Goal: Transaction & Acquisition: Purchase product/service

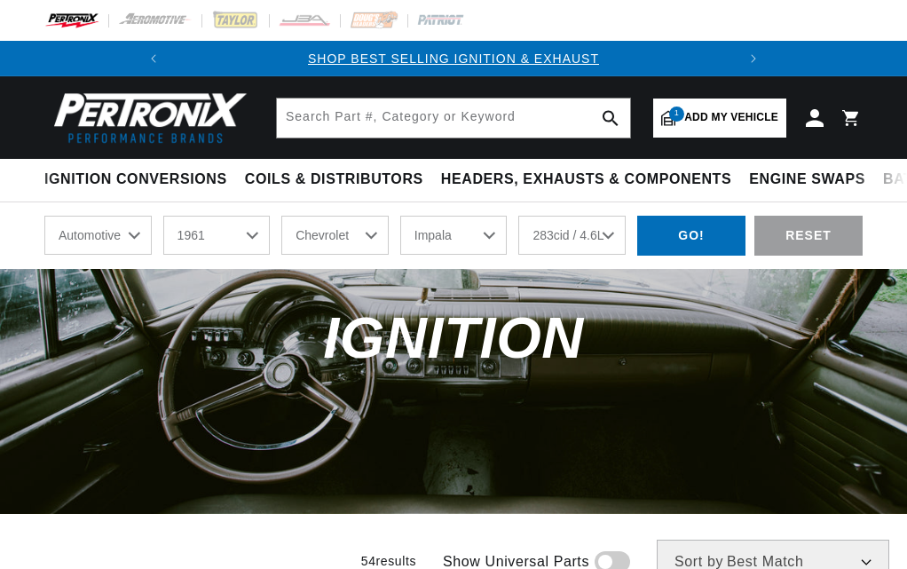
select select "1961"
select select "Chevrolet"
select select "Impala"
select select "283cid-4.6L"
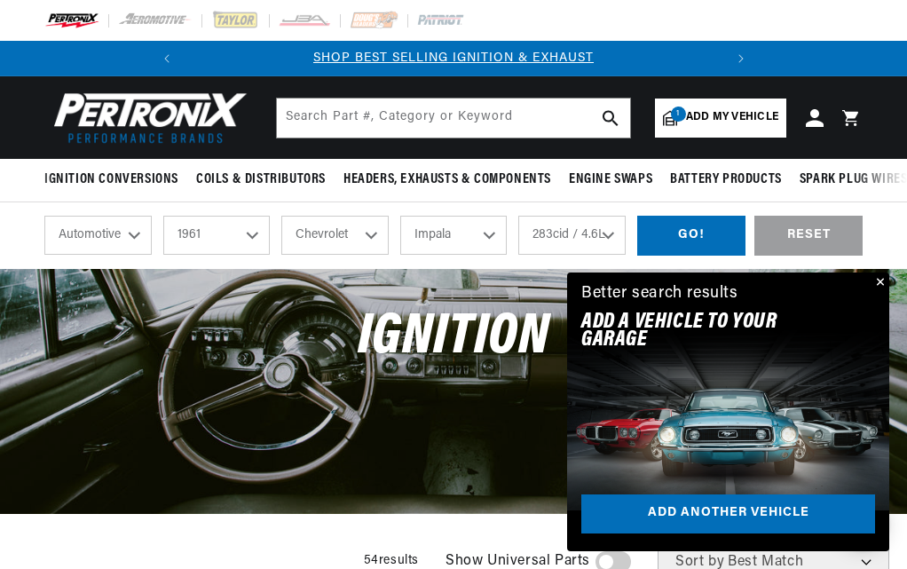
drag, startPoint x: 247, startPoint y: 234, endPoint x: 241, endPoint y: 245, distance: 11.9
click at [247, 234] on select "2024 2023 2022 2021 2020 2019 2018 2017 2016 2015 2014 2013 2012 2011 2010 2009…" at bounding box center [216, 235] width 107 height 39
click at [692, 113] on span "Add my vehicle" at bounding box center [732, 117] width 92 height 17
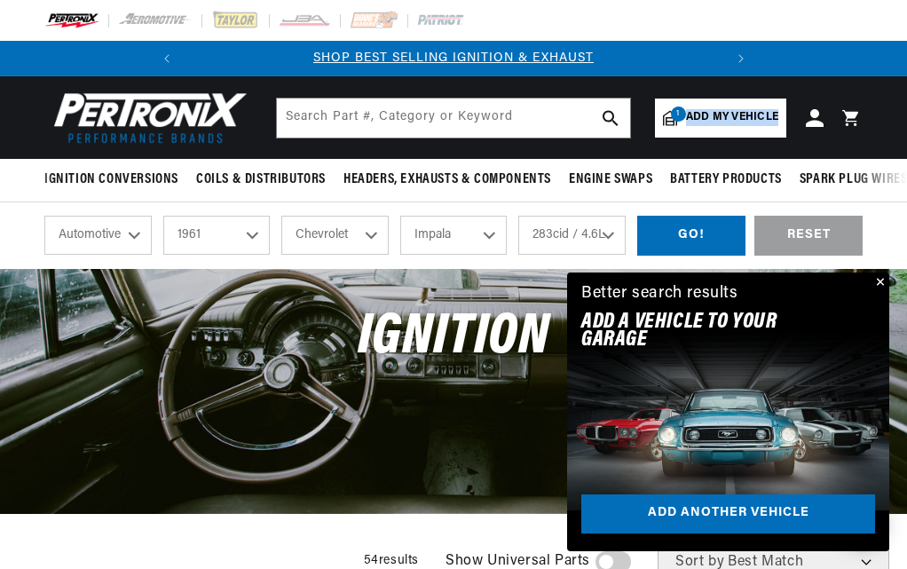
click at [692, 113] on span "Add my vehicle" at bounding box center [732, 117] width 92 height 17
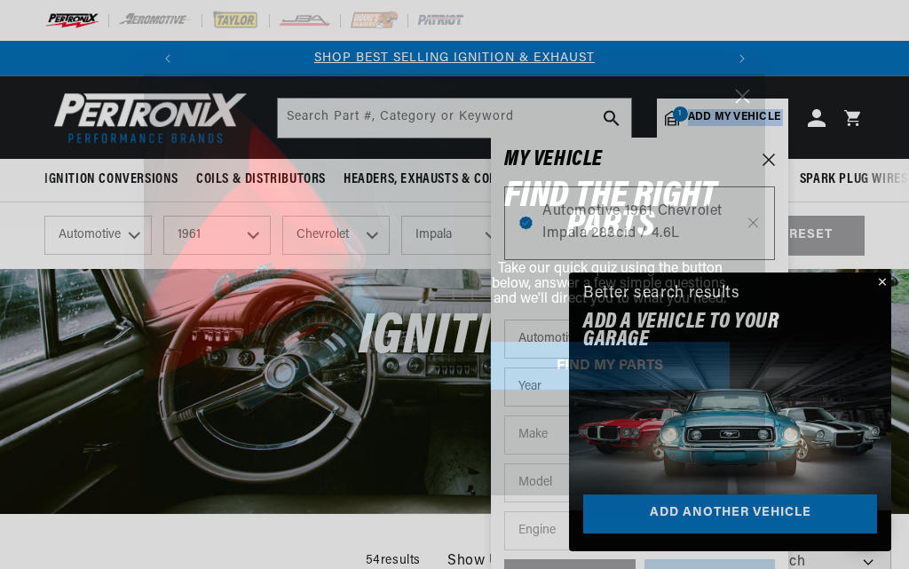
click at [885, 271] on div "Close dialog FIND THE RIGHT PARTS Take our quick quiz using the button below, a…" at bounding box center [454, 284] width 909 height 569
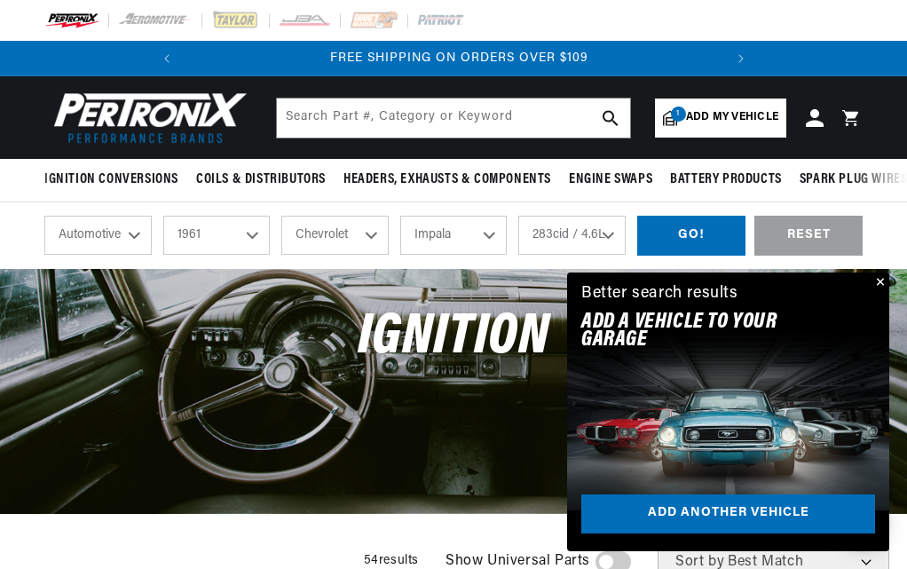
scroll to position [0, 538]
click at [880, 282] on button "Close" at bounding box center [878, 282] width 21 height 21
click at [880, 282] on div "Better search results Add A VEHICLE to your garage Add another vehicle" at bounding box center [728, 310] width 322 height 77
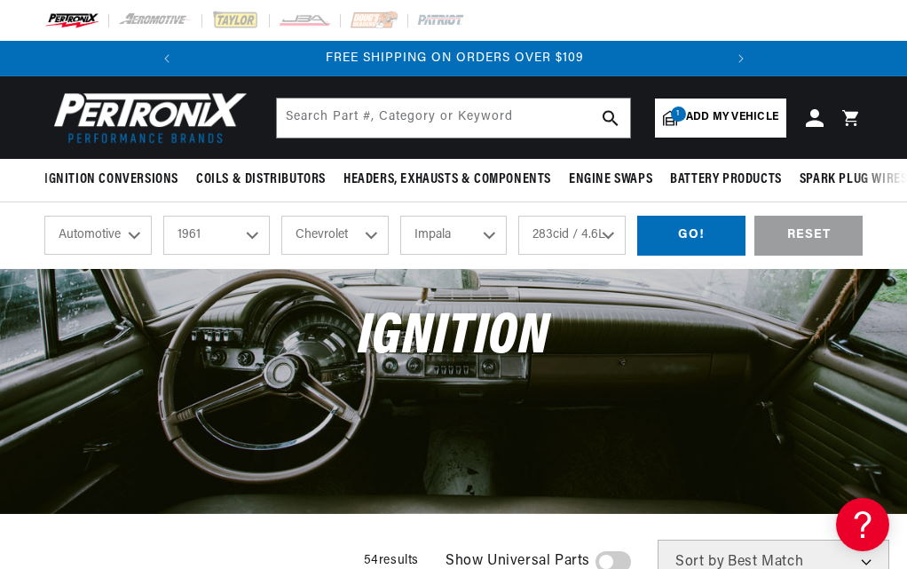
click at [249, 234] on select "2024 2023 2022 2021 2020 2019 2018 2017 2016 2015 2014 2013 2012 2011 2010 2009…" at bounding box center [216, 235] width 107 height 39
click at [163, 217] on select "2024 2023 2022 2021 2020 2019 2018 2017 2016 2015 2014 2013 2012 2011 2010 2009…" at bounding box center [216, 235] width 107 height 39
drag, startPoint x: 247, startPoint y: 253, endPoint x: 193, endPoint y: 380, distance: 137.6
click at [193, 380] on div "Ignition" at bounding box center [453, 346] width 907 height 155
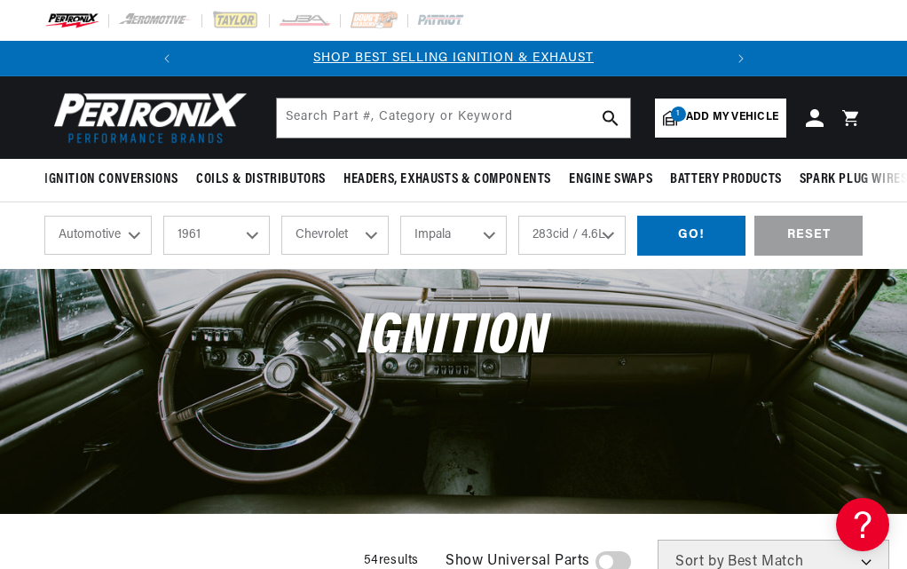
select select "1978"
select select "Engine"
click at [368, 236] on select "Alfa Romeo American Motors Audi Avanti BMW Buick Cadillac Checker Chevrolet Chr…" at bounding box center [334, 235] width 107 height 39
click at [281, 217] on select "Alfa Romeo American Motors Audi Avanti BMW Buick Cadillac Checker Chevrolet Chr…" at bounding box center [334, 235] width 107 height 39
select select "Dodge"
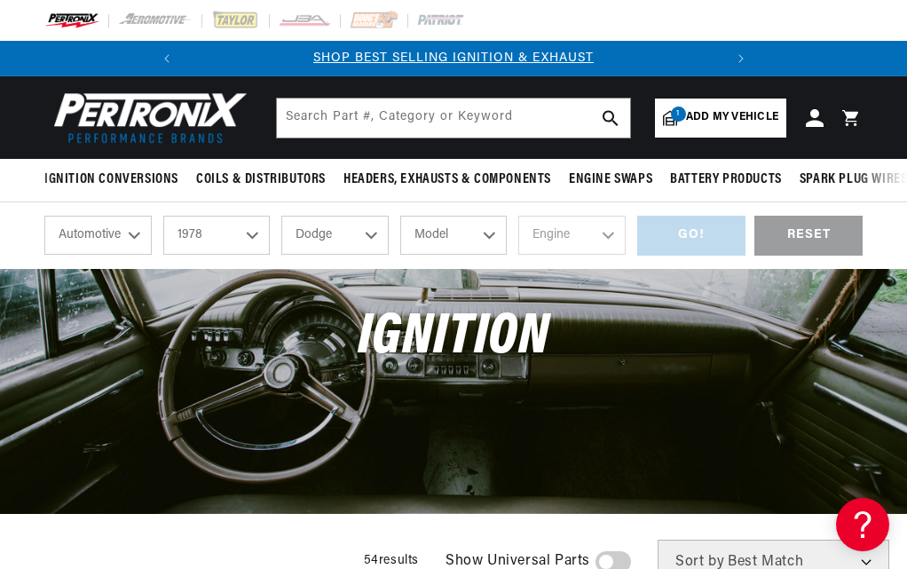
click at [493, 233] on select "Model Aspen B100 B200 B300 CB300 Charger D100 D150 D200 D300 D400 D450 Diplomat…" at bounding box center [453, 235] width 107 height 39
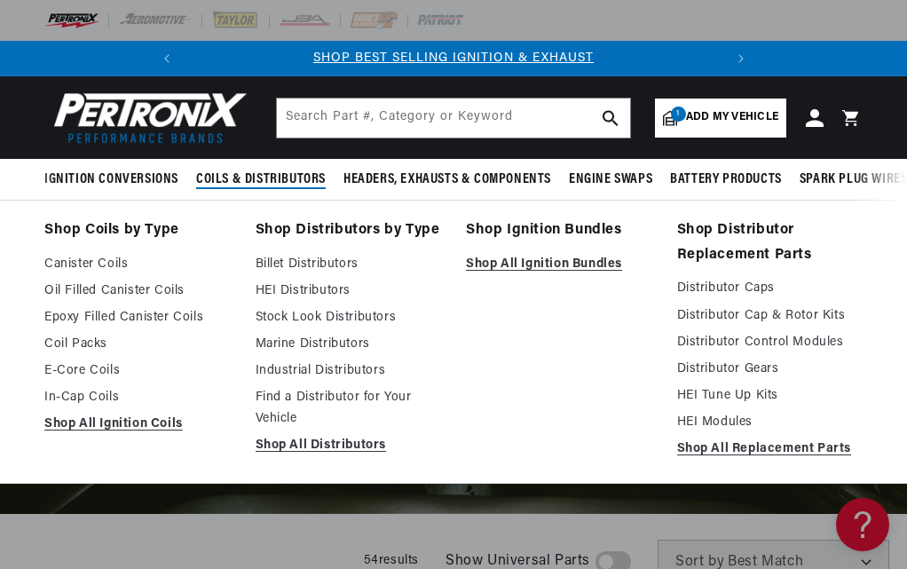
click at [263, 170] on span "Coils & Distributors" at bounding box center [261, 179] width 130 height 19
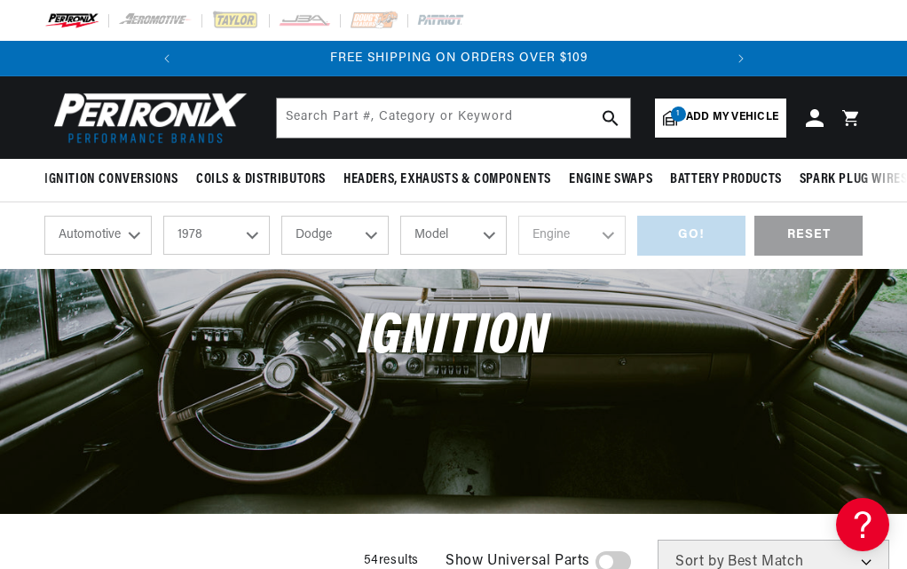
scroll to position [0, 538]
click at [491, 237] on select "Model Aspen B100 B200 B300 CB300 Charger D100 D150 D200 D300 D400 D450 Diplomat…" at bounding box center [453, 235] width 107 height 39
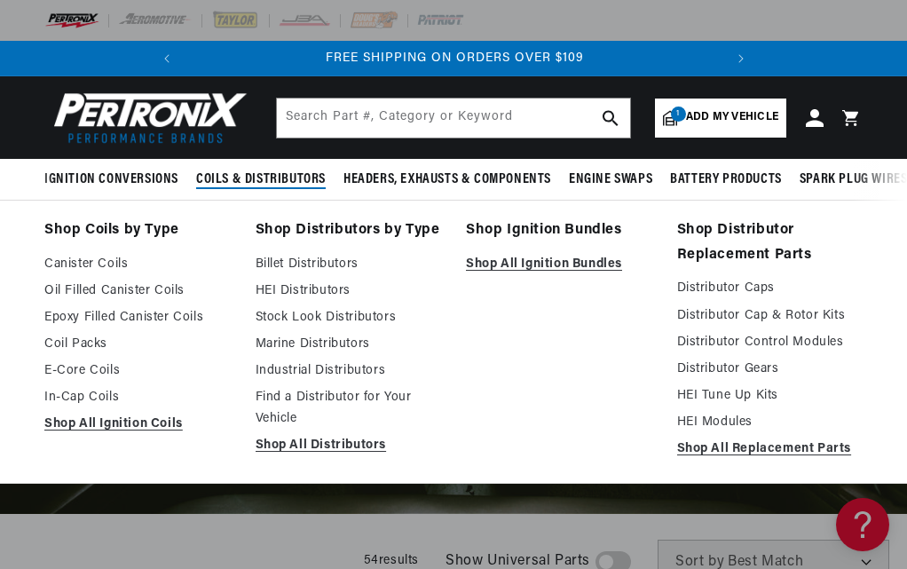
click at [265, 176] on span "Coils & Distributors" at bounding box center [261, 179] width 130 height 19
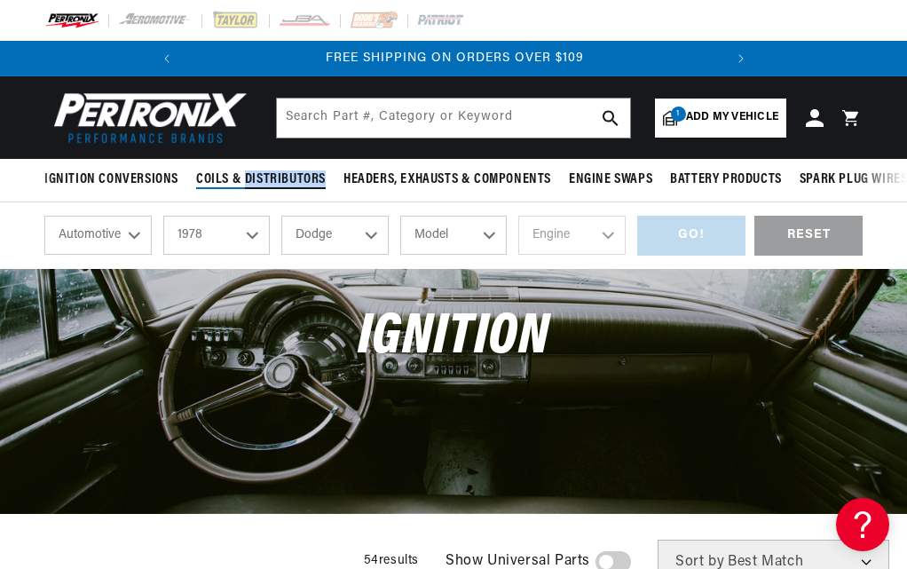
click at [265, 176] on span "Coils & Distributors" at bounding box center [261, 179] width 130 height 19
click at [483, 237] on select "Model Aspen B100 B200 B300 CB300 Charger D100 D150 D200 D300 D400 D450 Diplomat…" at bounding box center [453, 235] width 107 height 39
select select "W200"
click at [400, 217] on select "Model Aspen B100 B200 B300 CB300 Charger D100 D150 D200 D300 D400 D450 Diplomat…" at bounding box center [453, 235] width 107 height 39
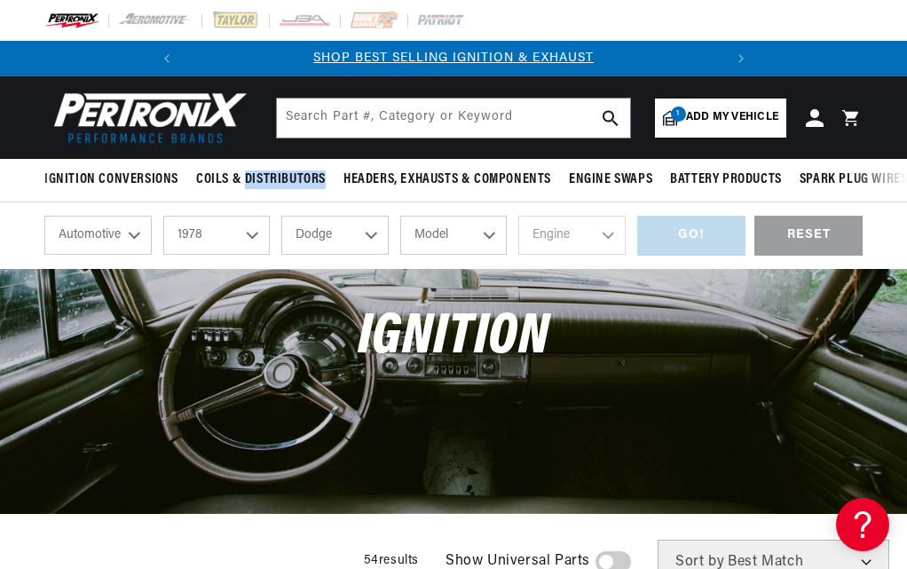
select select "W200"
drag, startPoint x: 604, startPoint y: 234, endPoint x: 592, endPoint y: 239, distance: 13.2
click at [604, 234] on select "Engine 225cid / 3.7L 318cid / 5.2L 360cid / 5.9L 400cid / 6.6L 440cid / 7.2L" at bounding box center [571, 235] width 107 height 39
select select "360cid-5.9L"
click at [518, 217] on select "Engine 225cid / 3.7L 318cid / 5.2L 360cid / 5.9L 400cid / 6.6L 440cid / 7.2L" at bounding box center [571, 235] width 107 height 39
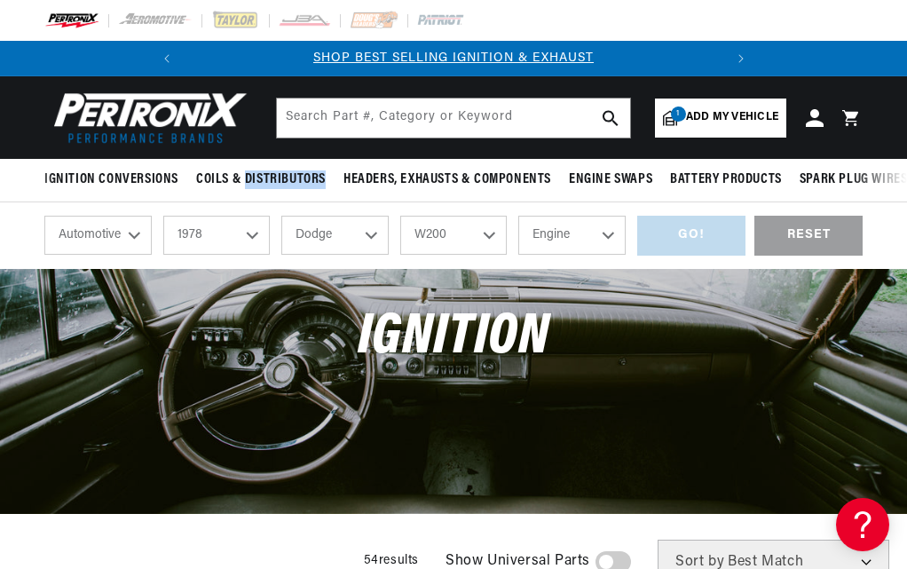
select select "360cid-5.9L"
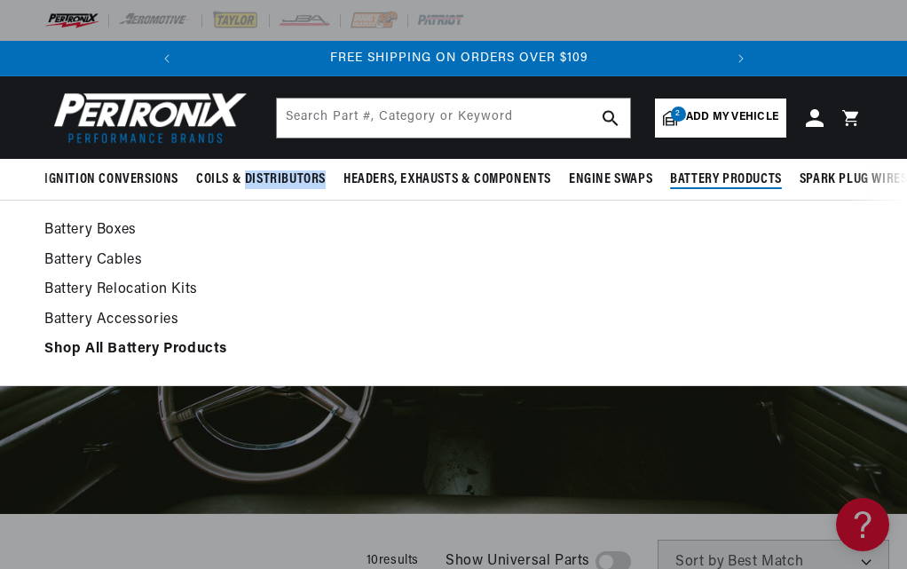
scroll to position [0, 538]
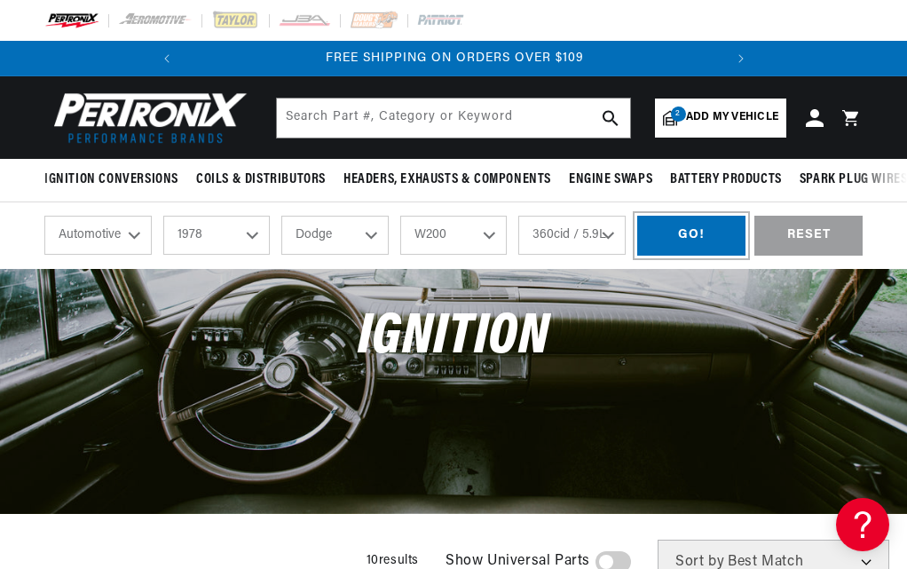
click at [683, 241] on div "GO!" at bounding box center [691, 236] width 108 height 40
